Goal: Task Accomplishment & Management: Manage account settings

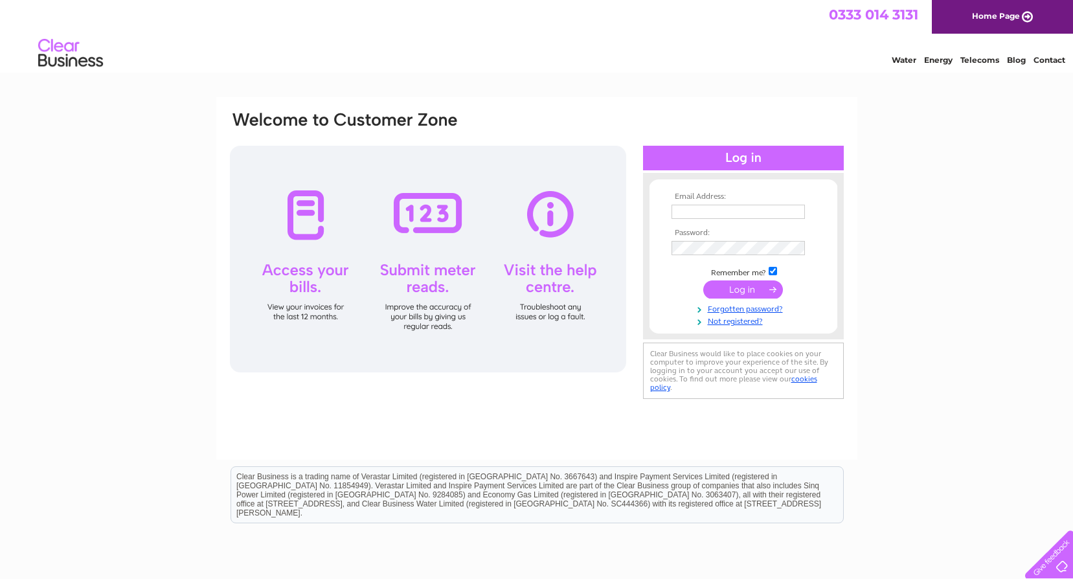
type input "liftingpl@atrgroup.co.uk"
click at [752, 287] on input "submit" at bounding box center [743, 289] width 80 height 18
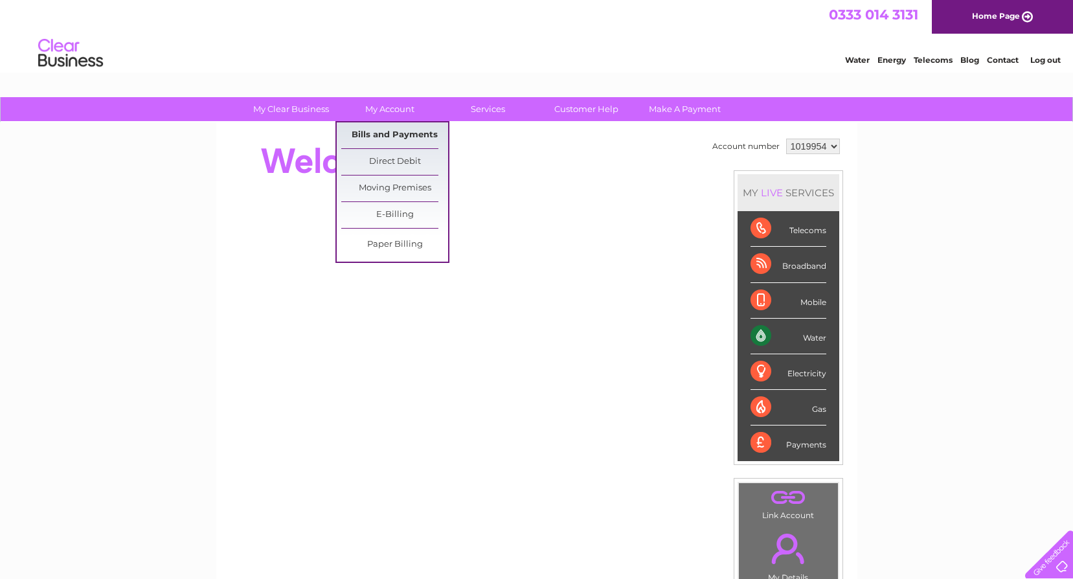
click at [398, 135] on link "Bills and Payments" at bounding box center [394, 135] width 107 height 26
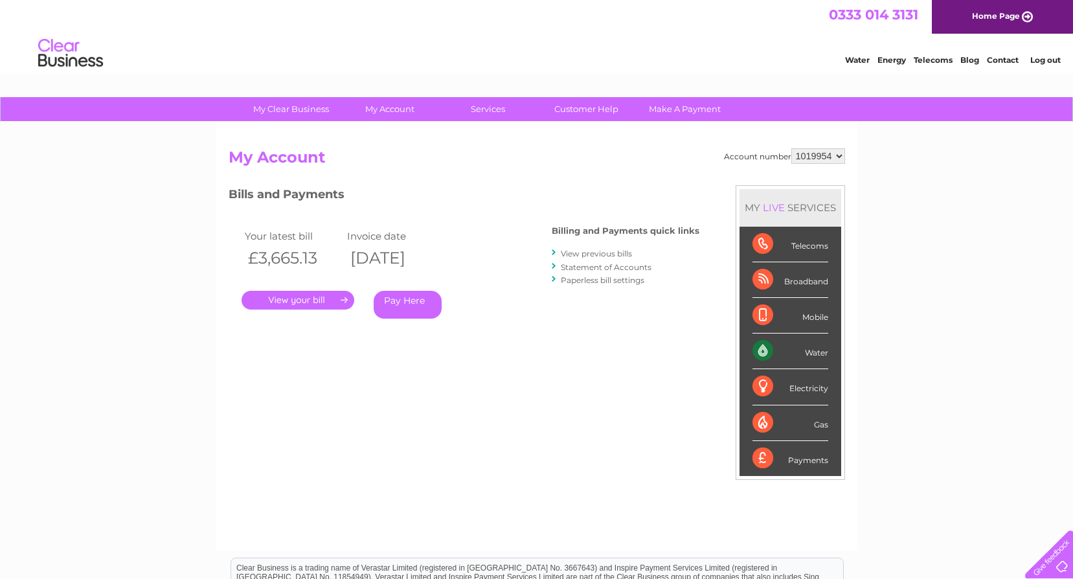
click at [310, 298] on link "." at bounding box center [297, 300] width 113 height 19
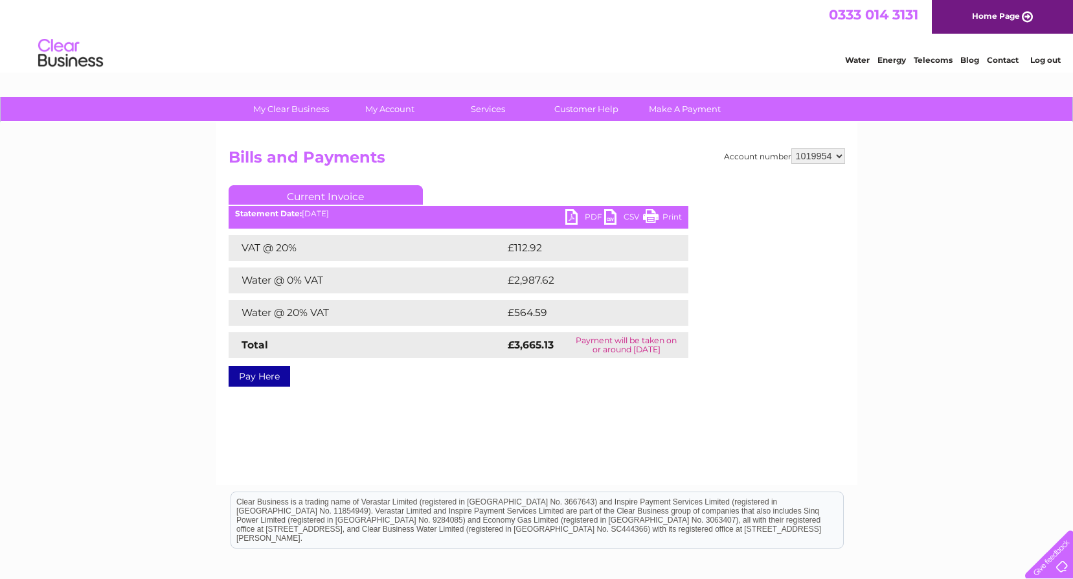
click at [590, 218] on link "PDF" at bounding box center [584, 218] width 39 height 19
